Goal: Information Seeking & Learning: Learn about a topic

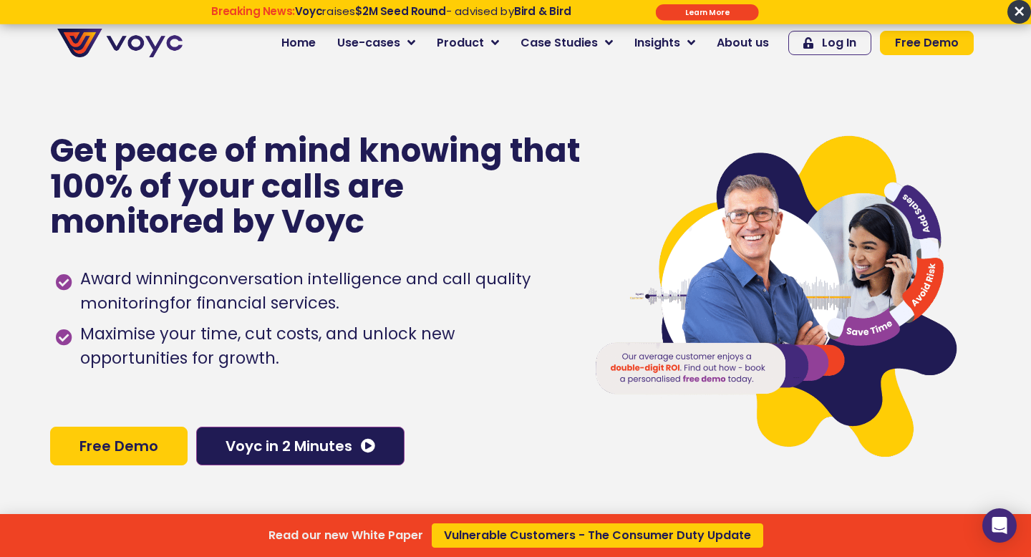
scroll to position [78, 0]
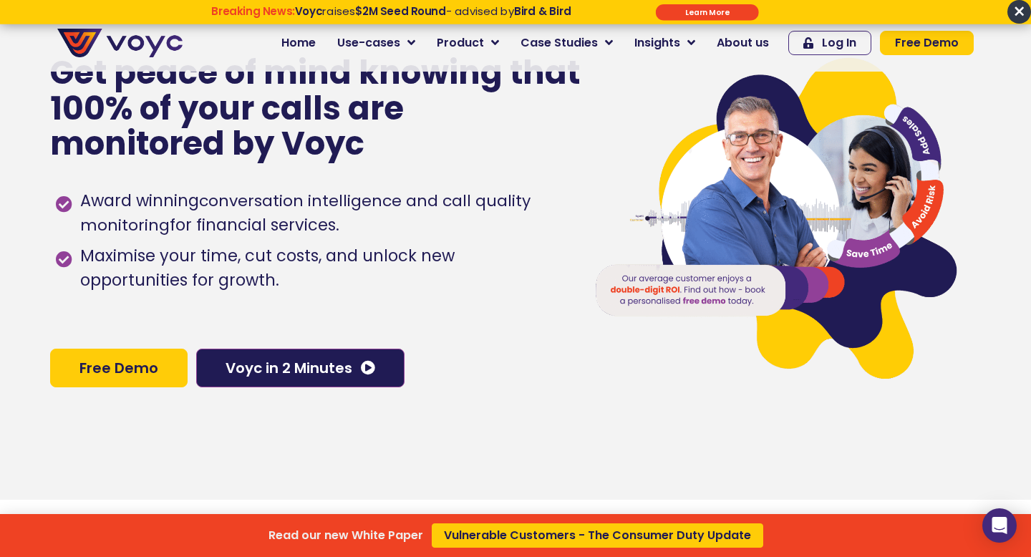
click at [149, 362] on div "Read our new White Paper Vulnerable Customers - The Consumer Duty Update" at bounding box center [515, 278] width 1031 height 557
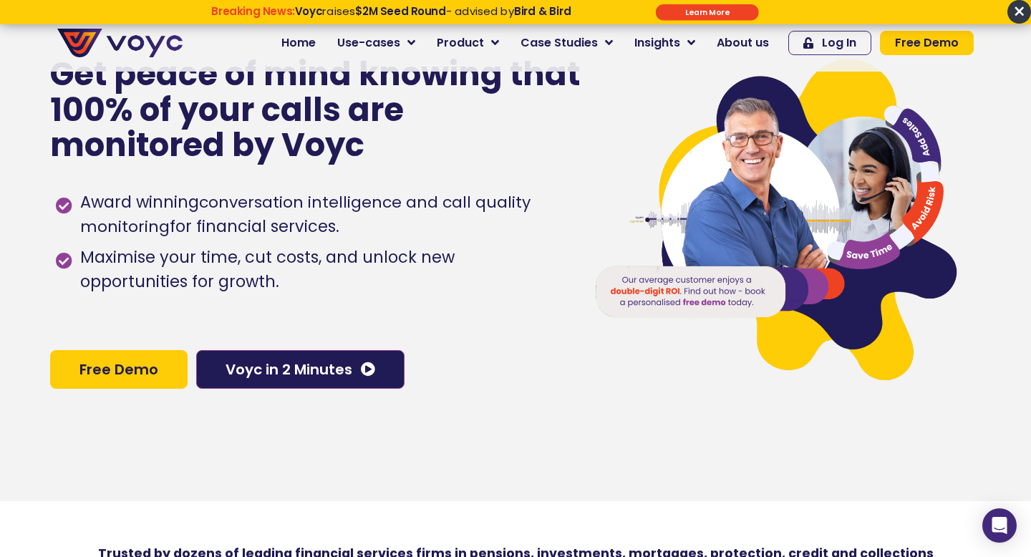
scroll to position [74, 0]
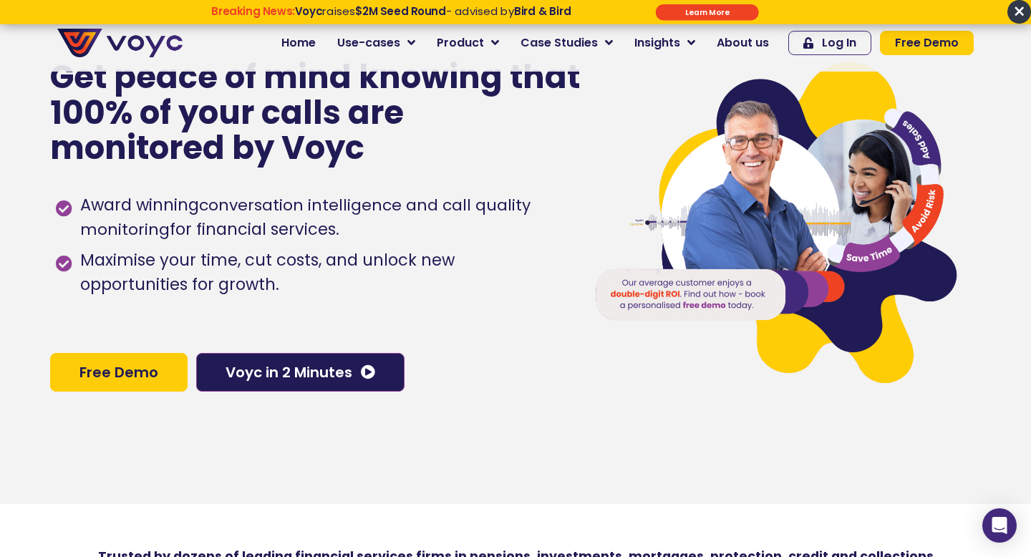
click at [175, 369] on link "Free Demo" at bounding box center [118, 372] width 137 height 39
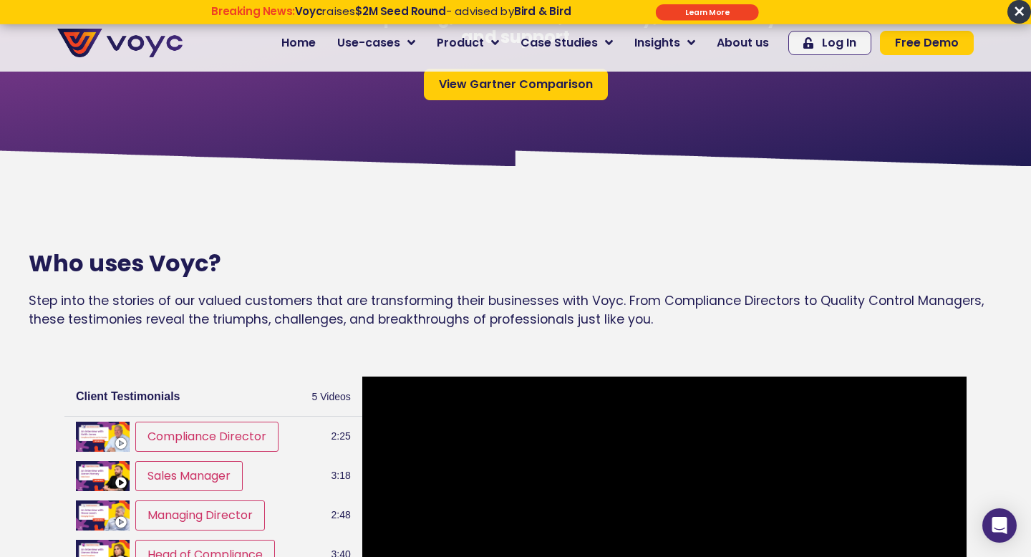
scroll to position [1274, 0]
